Goal: Task Accomplishment & Management: Use online tool/utility

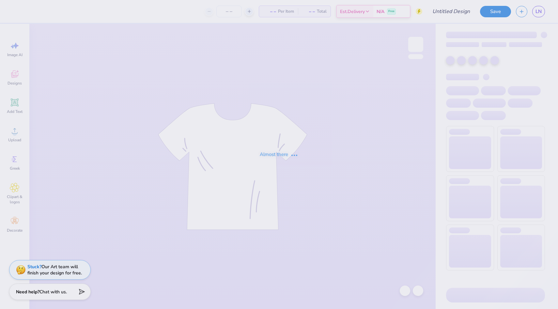
type input "3 stars"
type input "6"
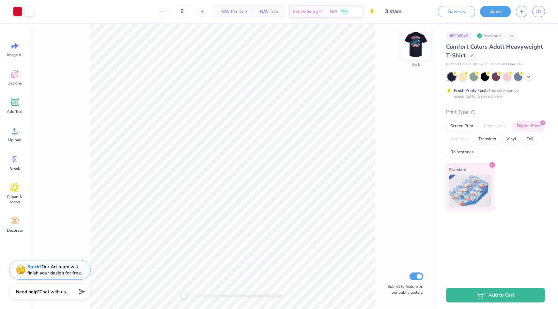
click at [416, 42] on img at bounding box center [415, 44] width 26 height 26
click at [529, 77] on icon at bounding box center [528, 75] width 5 height 5
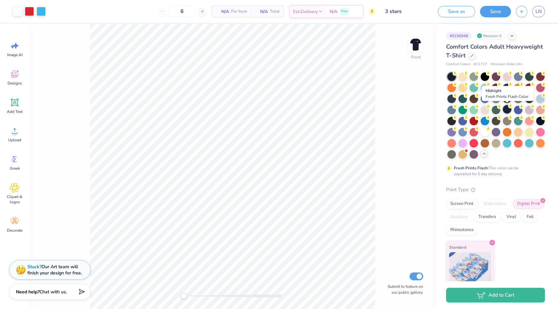
click at [508, 108] on icon at bounding box center [510, 106] width 5 height 5
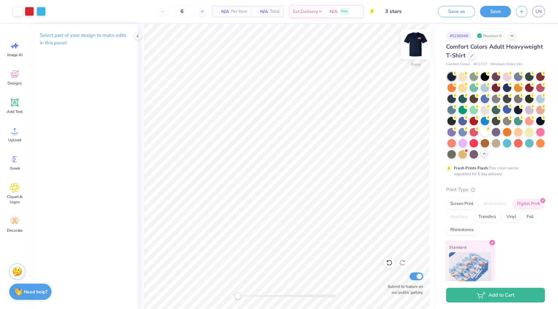
click at [418, 41] on img at bounding box center [415, 44] width 26 height 26
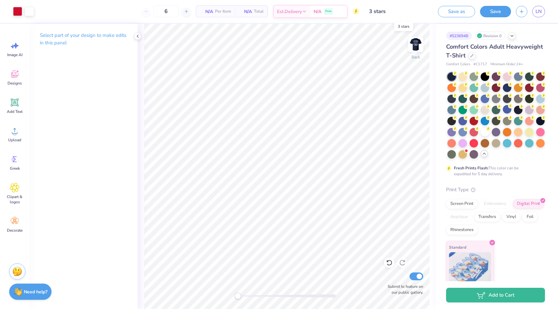
click at [387, 13] on input "3 stars" at bounding box center [396, 11] width 64 height 13
click at [370, 5] on input "3 stars" at bounding box center [396, 11] width 64 height 13
click at [374, 12] on input "3 stars" at bounding box center [396, 11] width 64 height 13
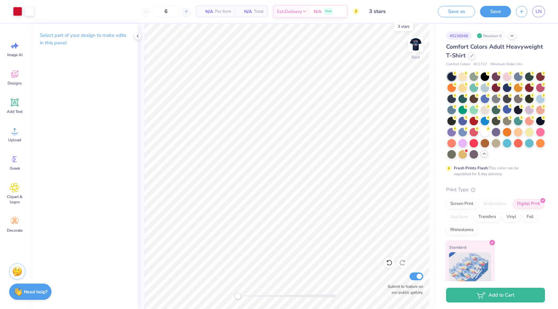
click at [374, 12] on input "3 stars" at bounding box center [396, 11] width 64 height 13
click at [137, 34] on icon at bounding box center [137, 36] width 5 height 5
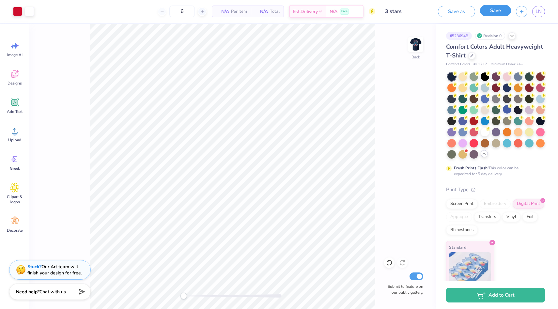
click at [491, 9] on button "Save" at bounding box center [495, 10] width 31 height 11
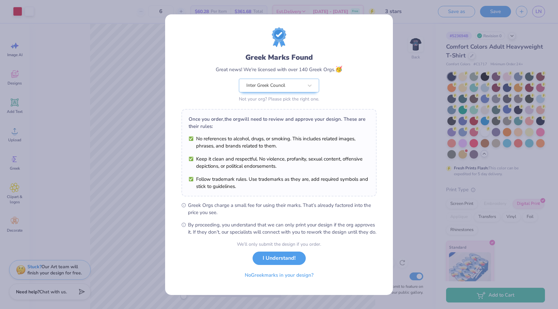
click at [305, 115] on body "Art colors 6 $60.28 Per Item $361.68 Total Est. Delivery [DATE] - [DATE] Free D…" at bounding box center [279, 154] width 558 height 309
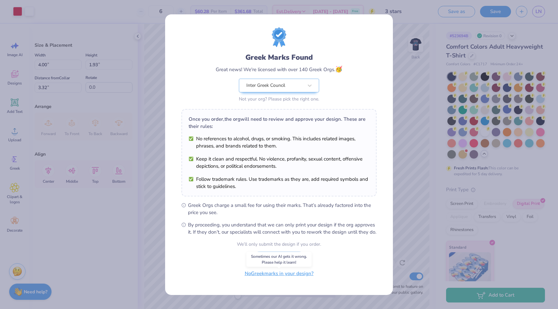
click at [290, 278] on button "No Greek marks in your design?" at bounding box center [279, 273] width 80 height 13
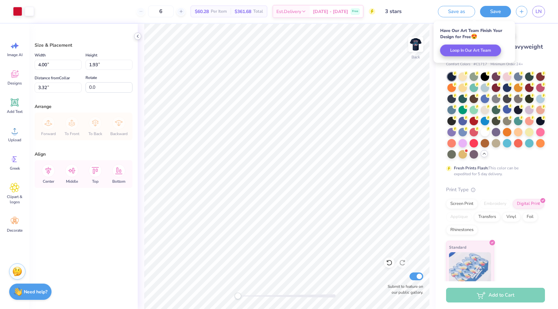
click at [137, 34] on icon at bounding box center [137, 36] width 5 height 5
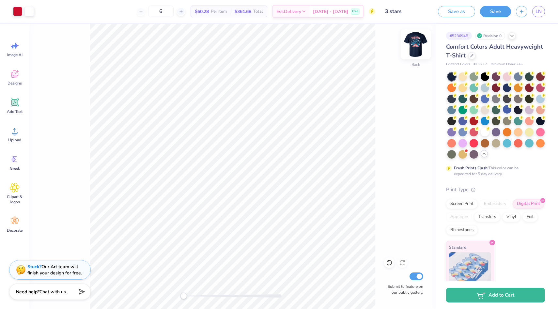
click at [415, 40] on img at bounding box center [415, 44] width 26 height 26
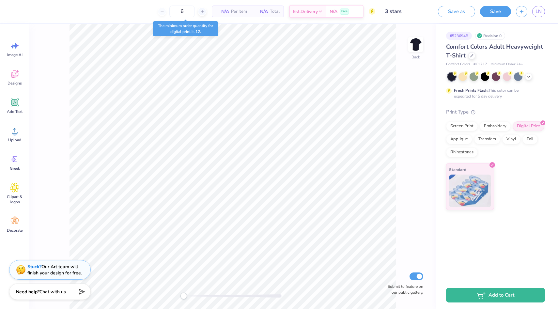
click at [522, 11] on icon "button" at bounding box center [521, 12] width 6 height 6
